Goal: Transaction & Acquisition: Purchase product/service

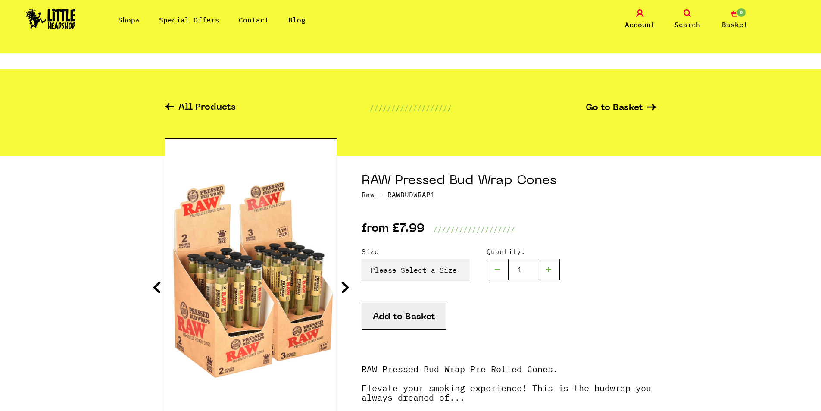
click at [344, 280] on icon at bounding box center [345, 287] width 9 height 14
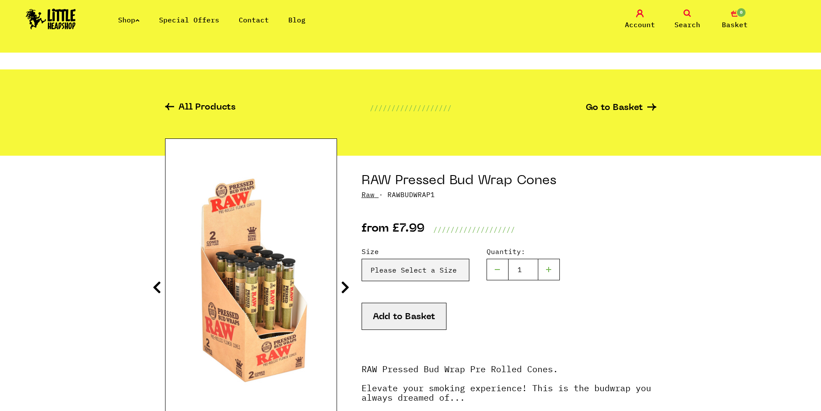
click at [344, 280] on icon at bounding box center [345, 287] width 9 height 14
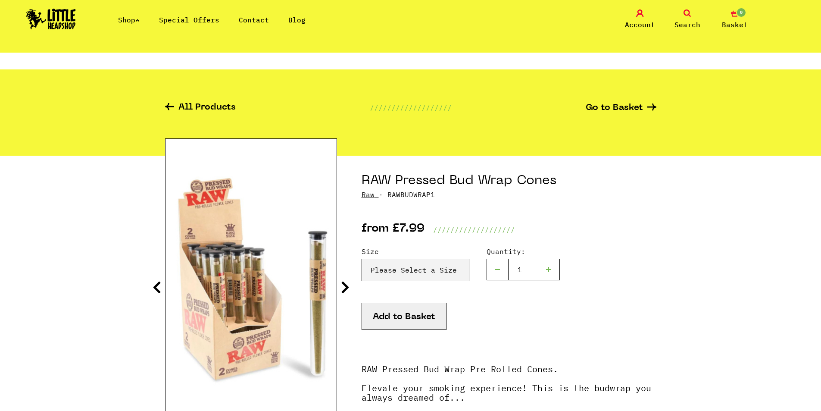
click at [344, 280] on icon at bounding box center [345, 287] width 9 height 14
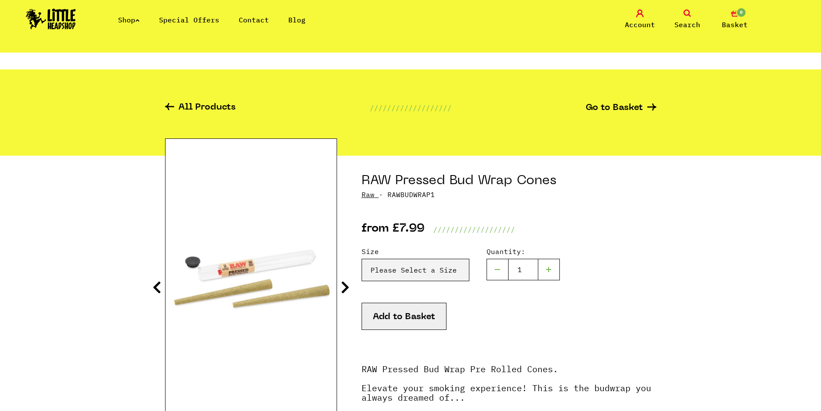
click at [344, 280] on icon at bounding box center [345, 287] width 9 height 14
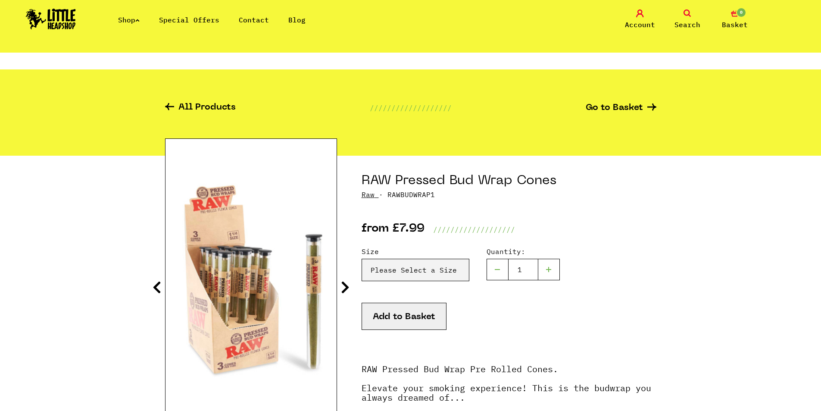
click at [344, 280] on icon at bounding box center [345, 287] width 9 height 14
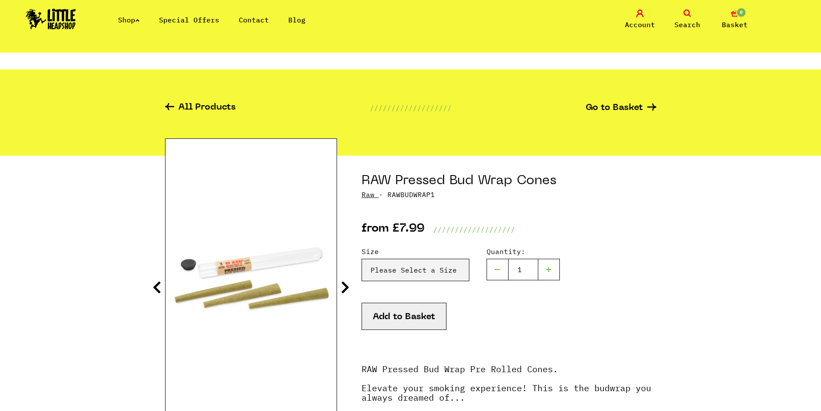
click at [154, 280] on icon at bounding box center [157, 287] width 9 height 14
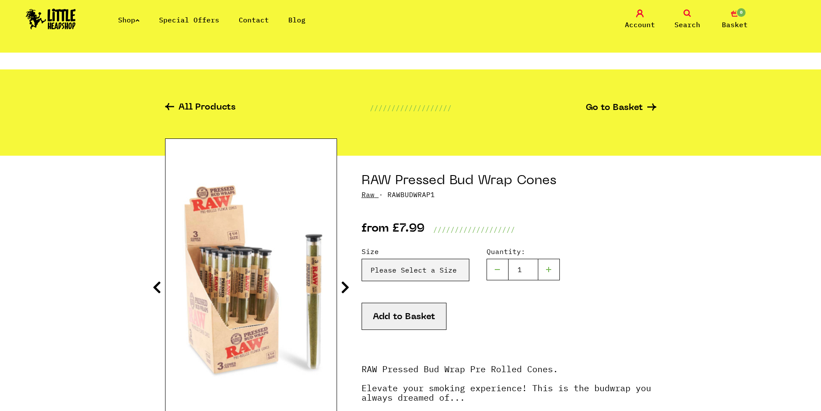
click at [154, 280] on icon at bounding box center [157, 287] width 9 height 14
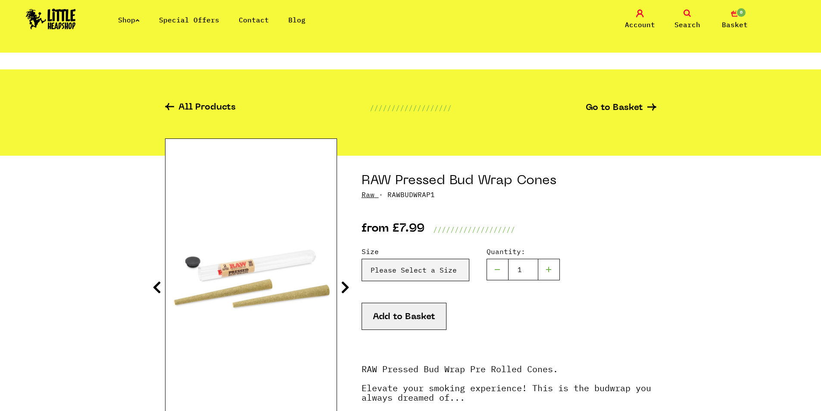
click at [348, 280] on icon at bounding box center [345, 287] width 9 height 14
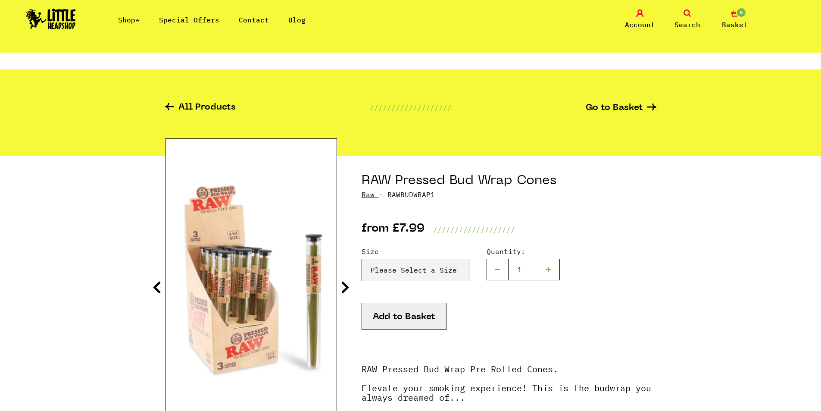
click at [347, 280] on icon at bounding box center [345, 287] width 9 height 14
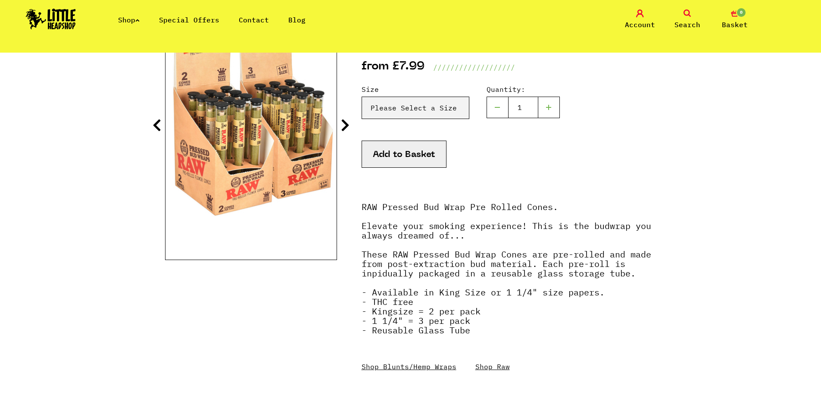
scroll to position [172, 0]
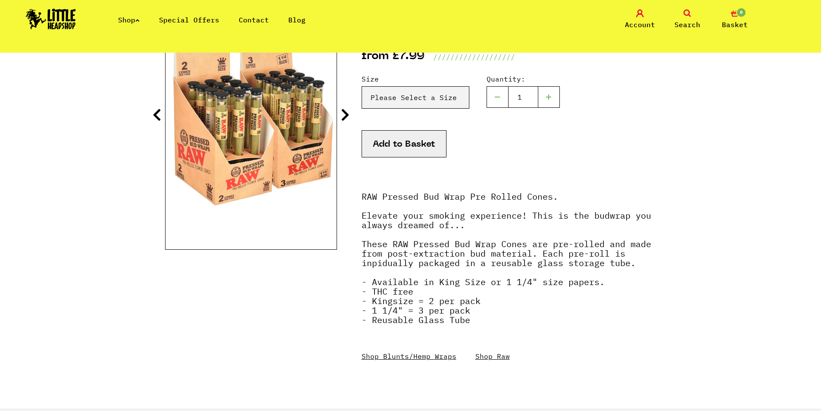
drag, startPoint x: 384, startPoint y: 202, endPoint x: 357, endPoint y: 174, distance: 38.7
click at [357, 174] on section "RAW Pressed Bud Wrap Cones Raw Size" at bounding box center [410, 195] width 491 height 425
